Goal: Communication & Community: Ask a question

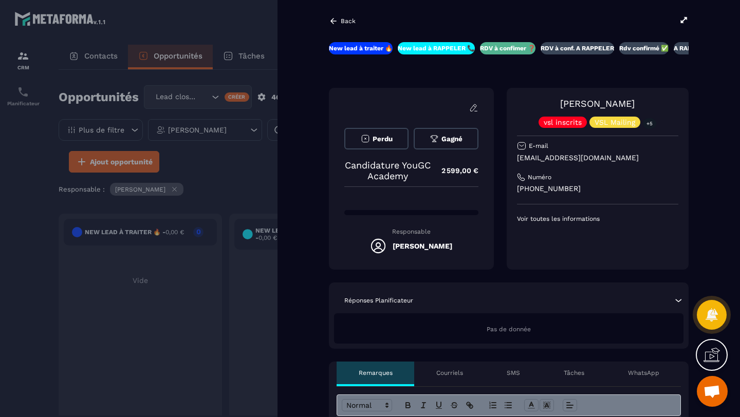
scroll to position [270, 0]
click at [711, 388] on span "Ouvrir le chat" at bounding box center [711, 392] width 17 height 14
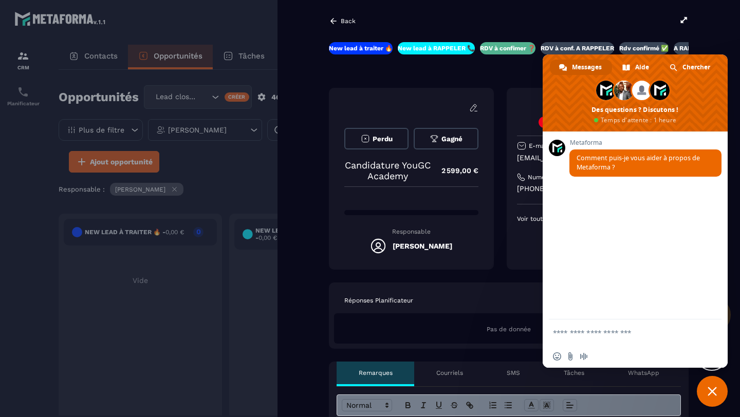
scroll to position [0, 0]
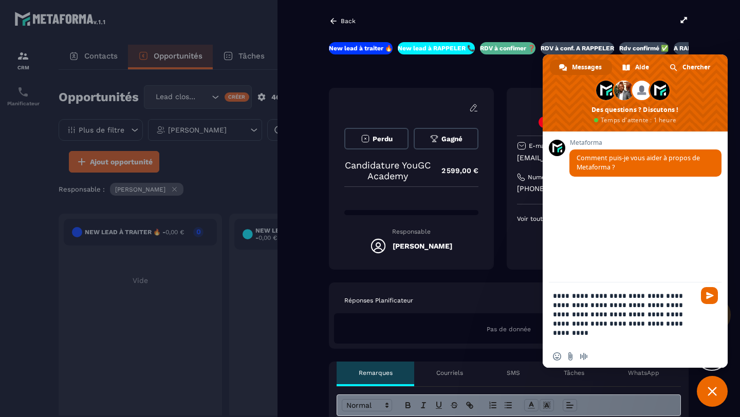
type textarea "**********"
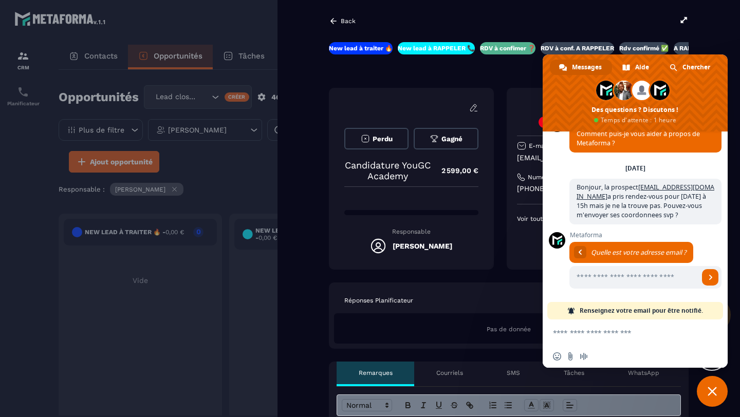
scroll to position [147, 0]
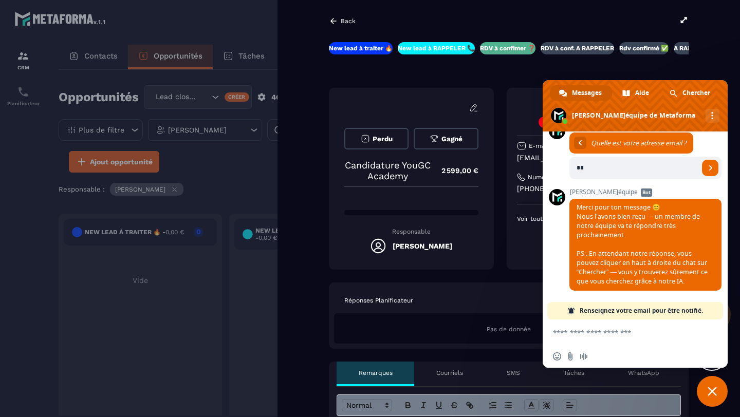
type input "*"
type input "**********"
click at [708, 165] on span "Envoyer" at bounding box center [710, 167] width 5 height 5
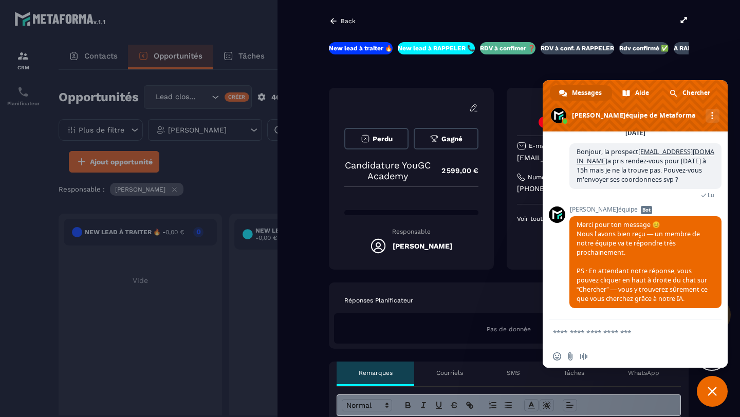
scroll to position [73, 0]
click at [332, 18] on icon at bounding box center [333, 20] width 9 height 9
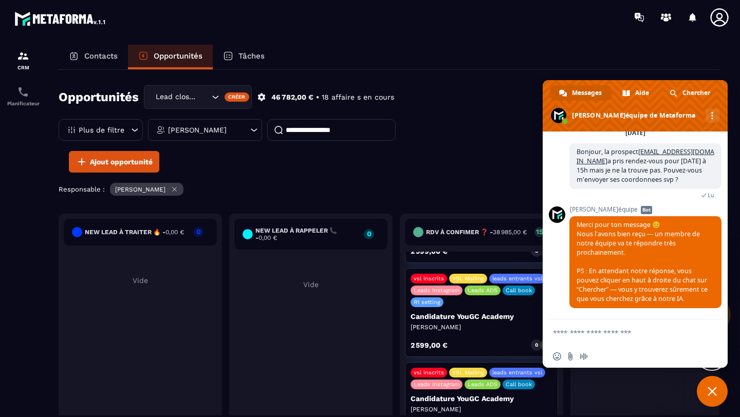
click at [712, 399] on span "Fermer le chat" at bounding box center [711, 391] width 31 height 31
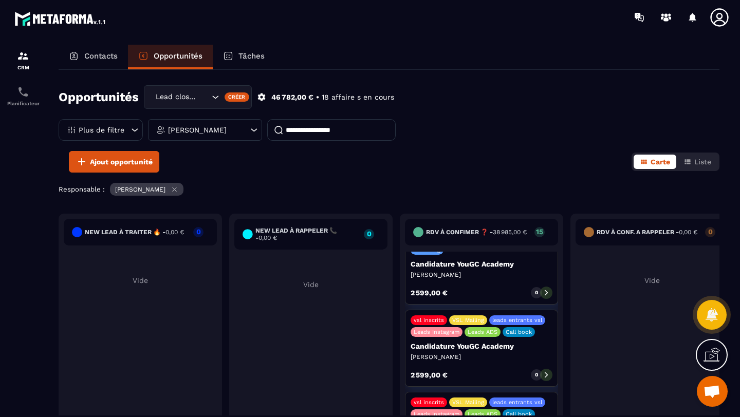
scroll to position [321, 0]
click at [545, 372] on div "New lead à traiter 🔥 - 0,00 € 0 Vide New lead à RAPPELER 📞 - 0,00 € 0 Vide RDV …" at bounding box center [389, 347] width 660 height 266
click at [513, 353] on p "Elodie Guillon" at bounding box center [481, 357] width 142 height 8
click at [546, 373] on icon at bounding box center [545, 376] width 3 height 6
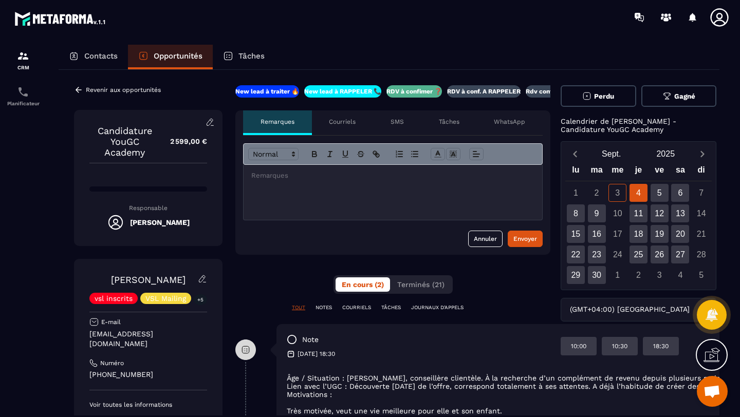
scroll to position [0, 18]
